Goal: Task Accomplishment & Management: Manage account settings

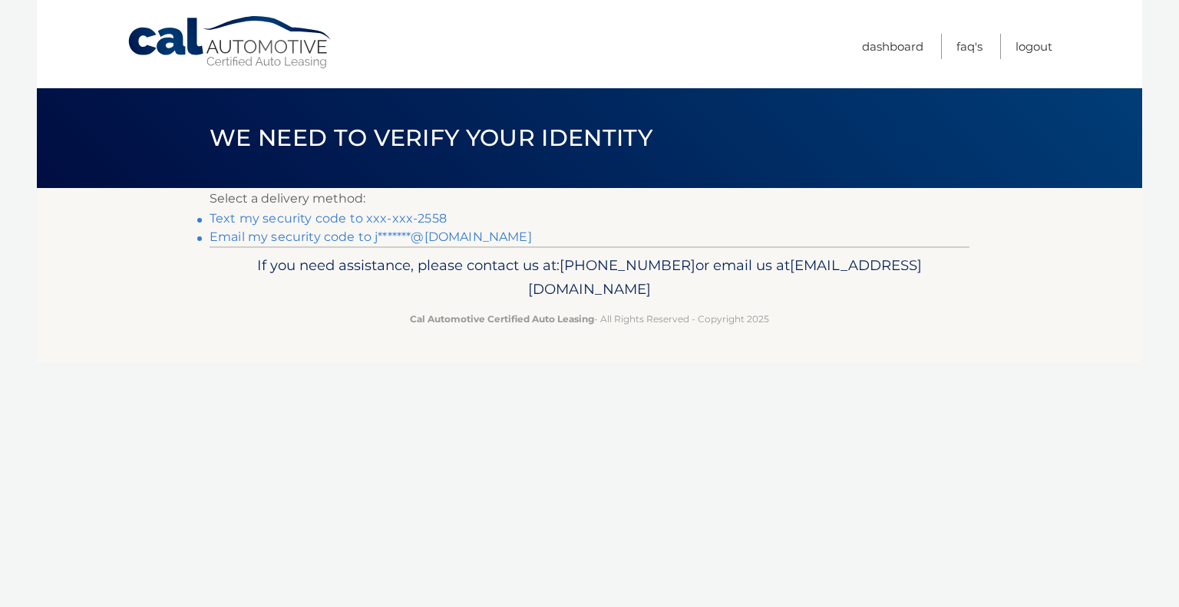
click at [295, 217] on link "Text my security code to xxx-xxx-2558" at bounding box center [327, 218] width 237 height 15
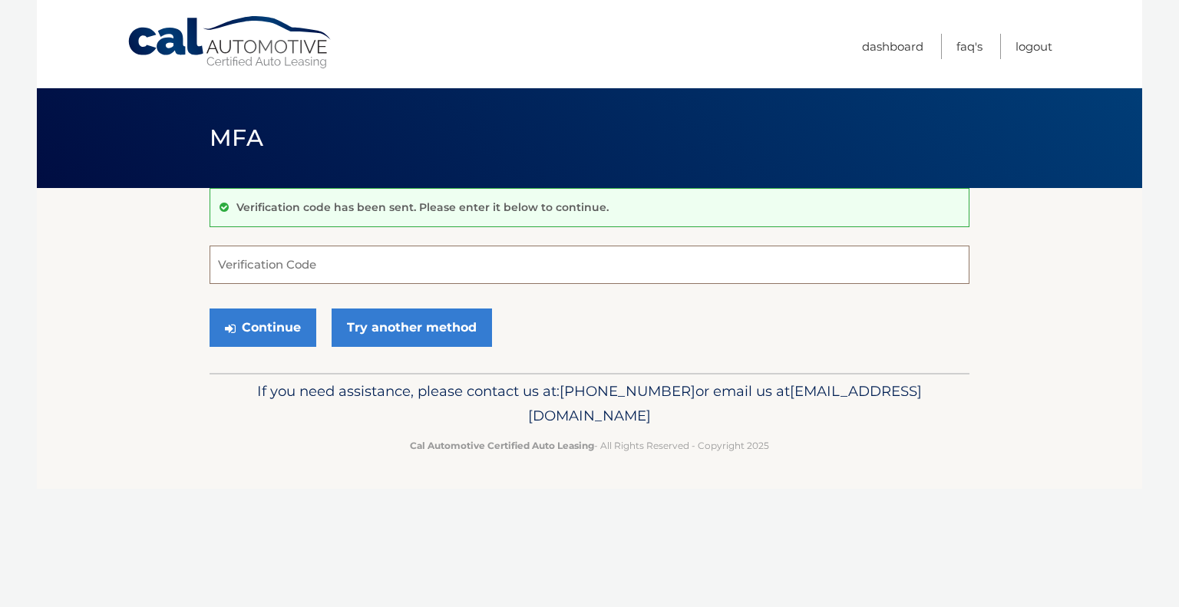
click at [338, 272] on input "Verification Code" at bounding box center [589, 265] width 760 height 38
type input "789466"
click at [289, 322] on button "Continue" at bounding box center [262, 327] width 107 height 38
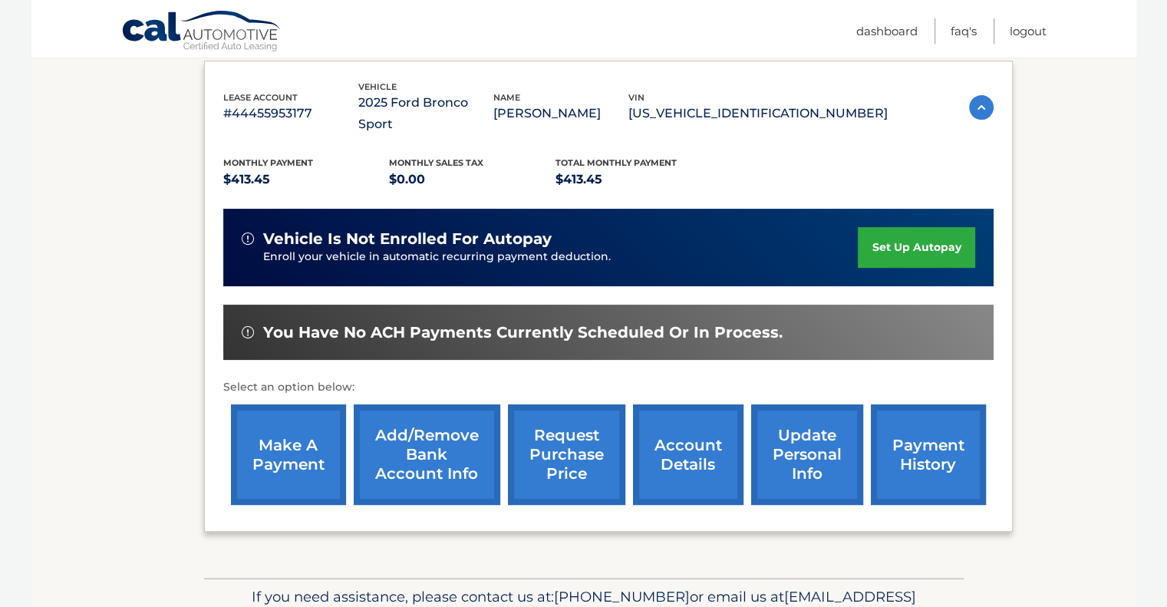
scroll to position [230, 0]
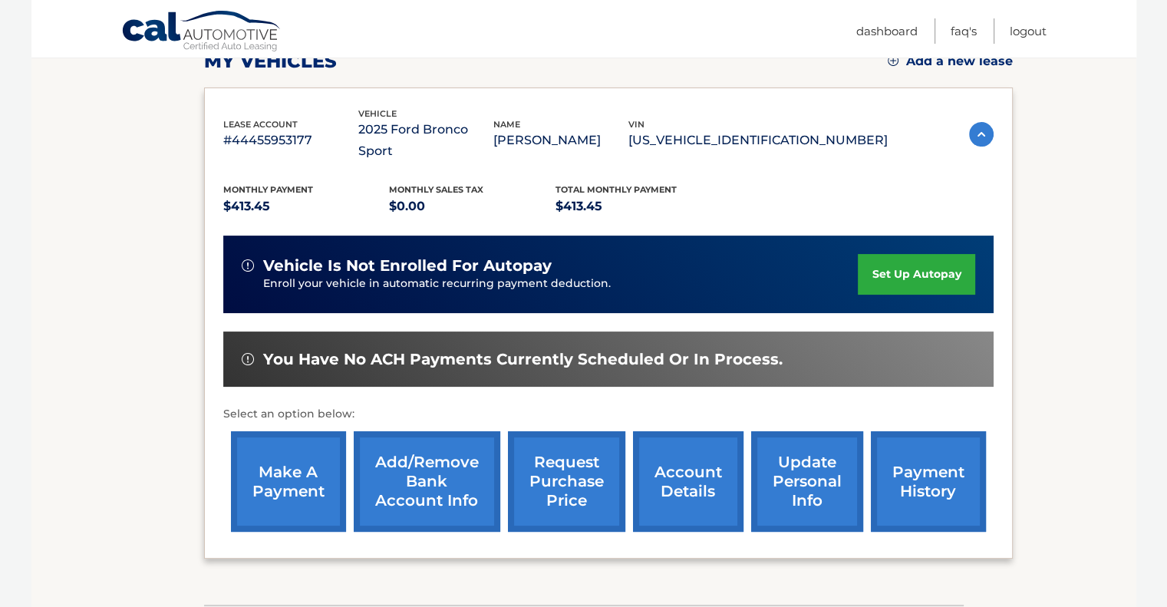
click at [923, 254] on link "set up autopay" at bounding box center [916, 274] width 117 height 41
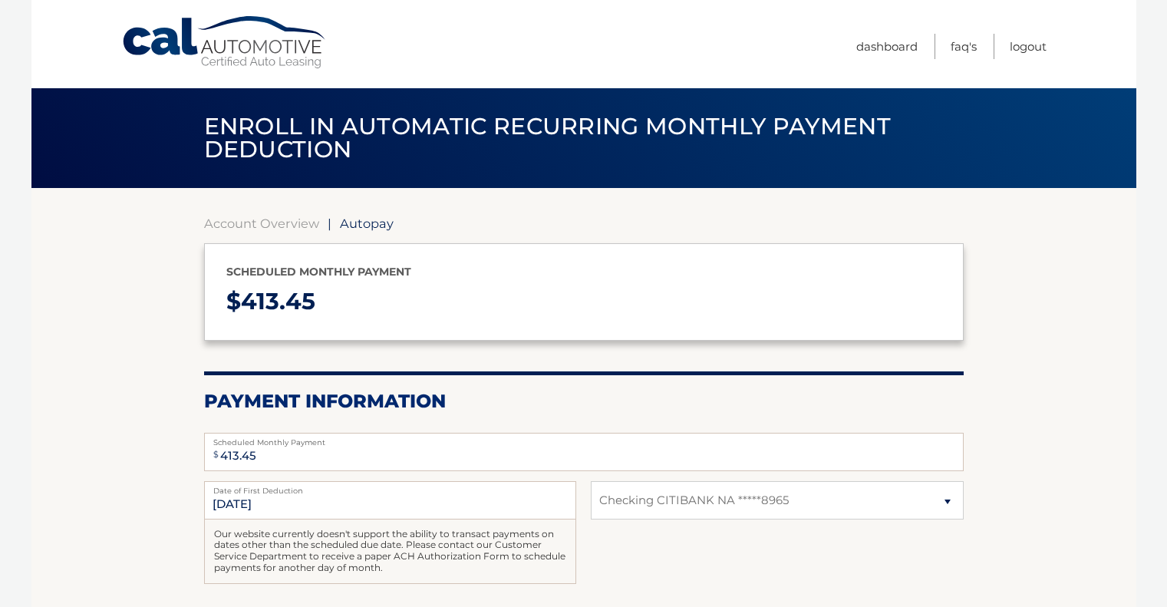
select select "Njg0MDVmZTgtNGE3MC00NWFkLWE2ZWItZDg1ZTIwMTU2YzFj"
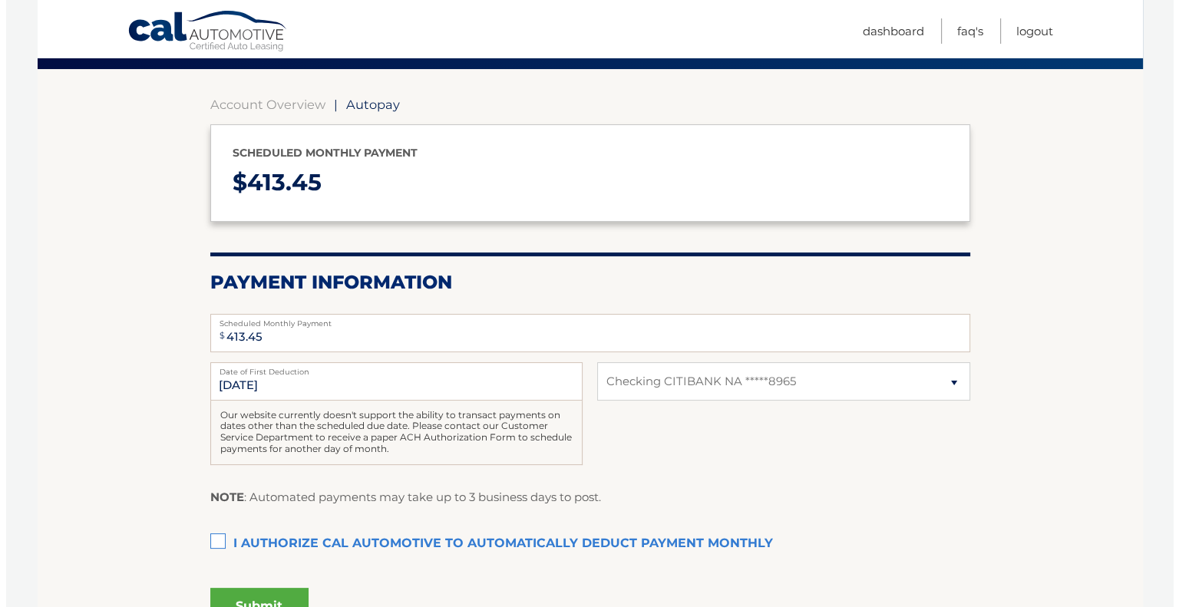
scroll to position [153, 0]
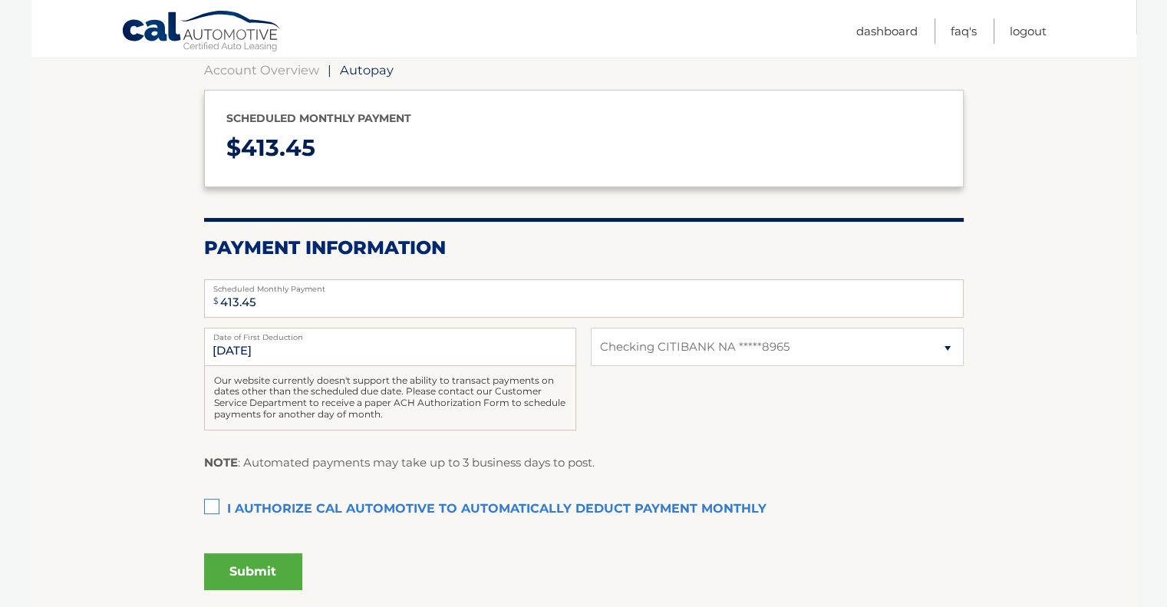
click at [209, 501] on label "I authorize cal automotive to automatically deduct payment monthly This checkbo…" at bounding box center [584, 509] width 760 height 31
click at [0, 0] on input "I authorize cal automotive to automatically deduct payment monthly This checkbo…" at bounding box center [0, 0] width 0 height 0
click at [242, 570] on button "Submit" at bounding box center [253, 571] width 98 height 37
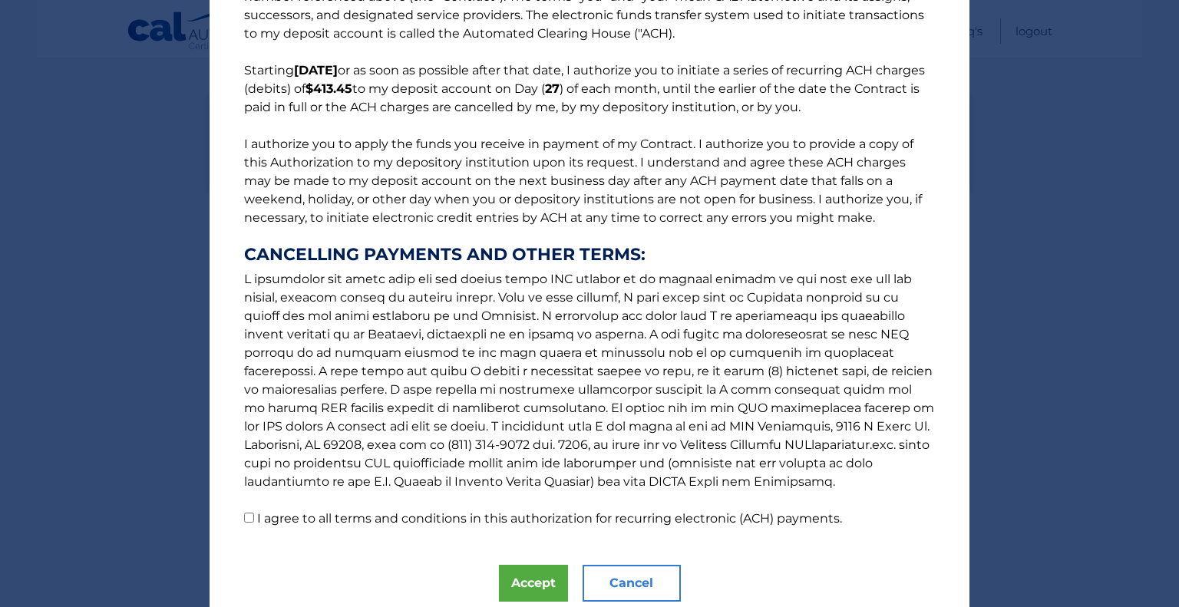
scroll to position [136, 0]
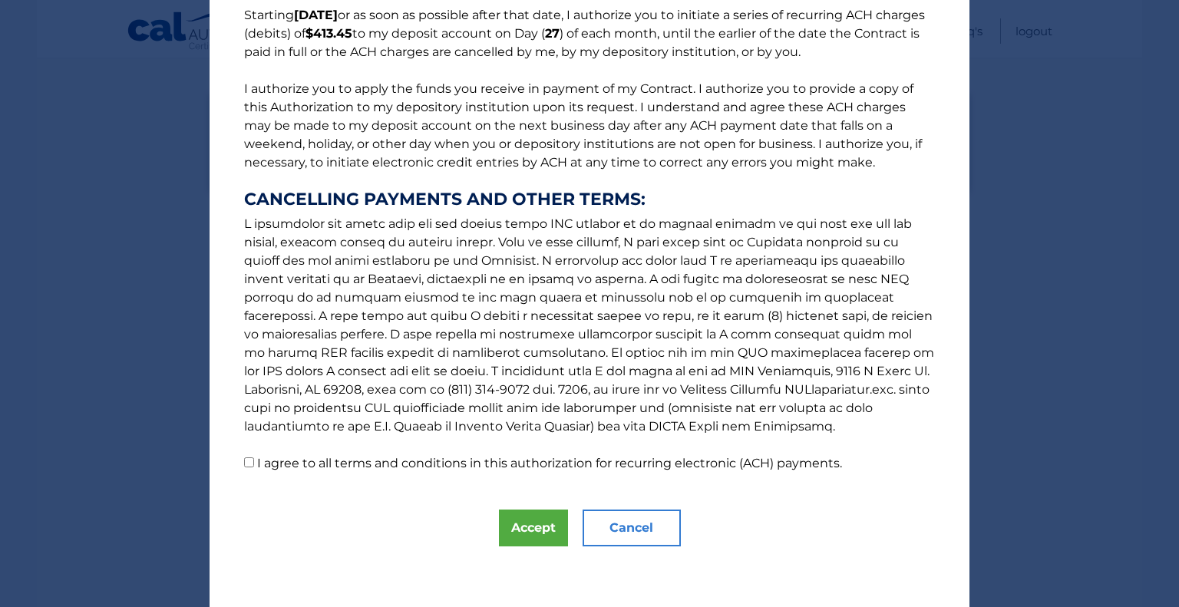
click at [244, 463] on input "I agree to all terms and conditions in this authorization for recurring electro…" at bounding box center [249, 462] width 10 height 10
checkbox input "true"
click at [525, 527] on button "Accept" at bounding box center [533, 528] width 69 height 37
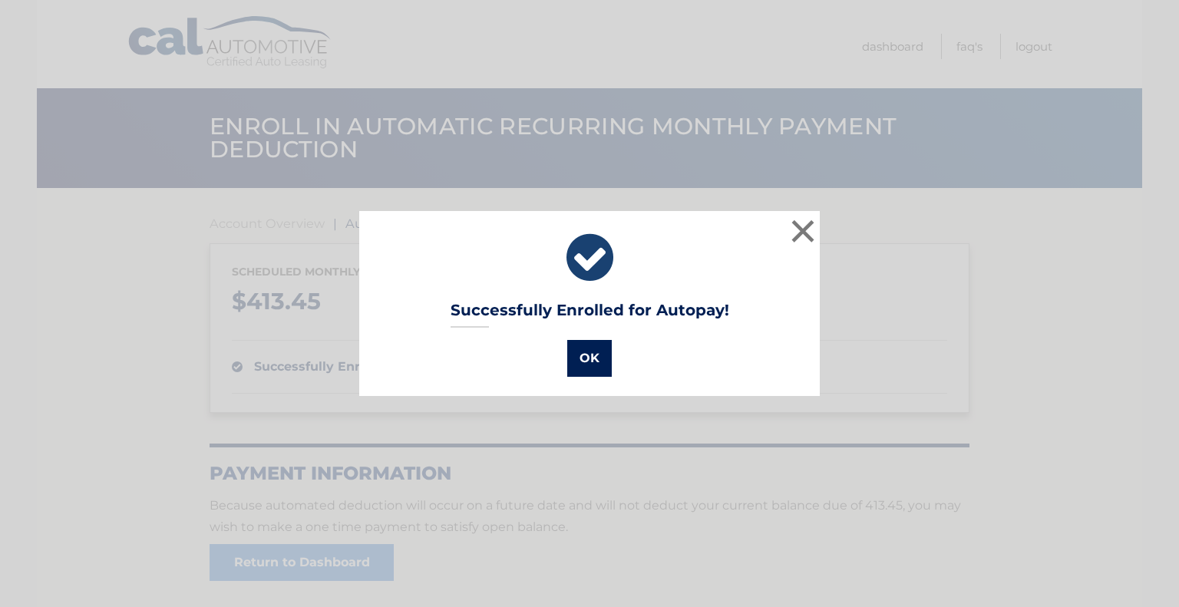
click at [585, 357] on button "OK" at bounding box center [589, 358] width 45 height 37
